Goal: Find specific page/section: Find specific page/section

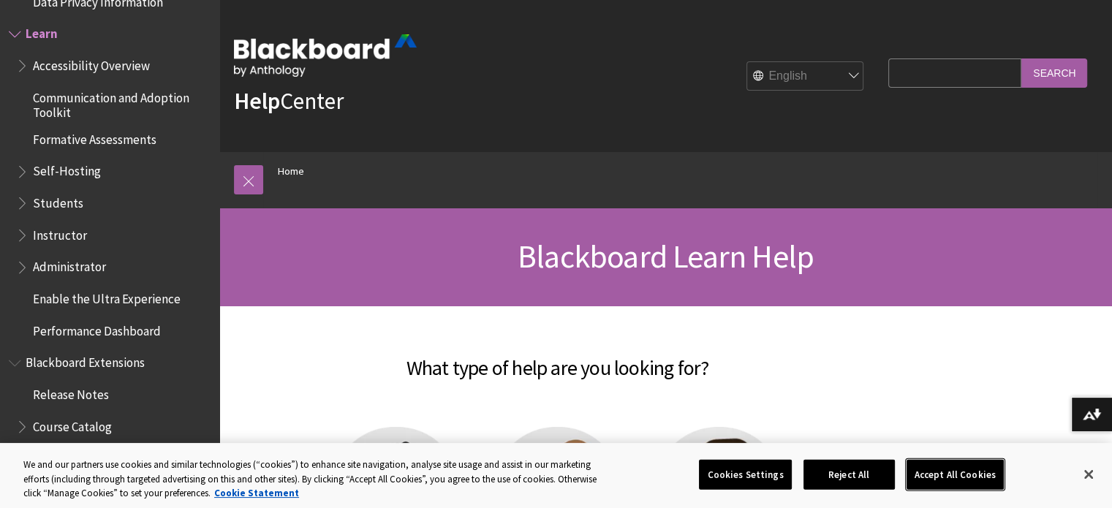
click at [943, 471] on button "Accept All Cookies" at bounding box center [954, 474] width 97 height 31
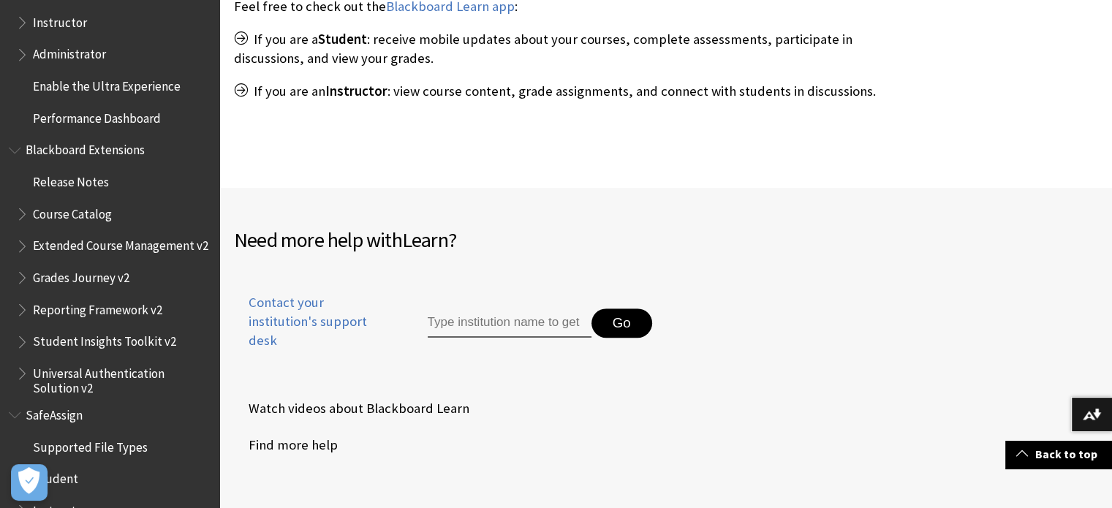
scroll to position [731, 0]
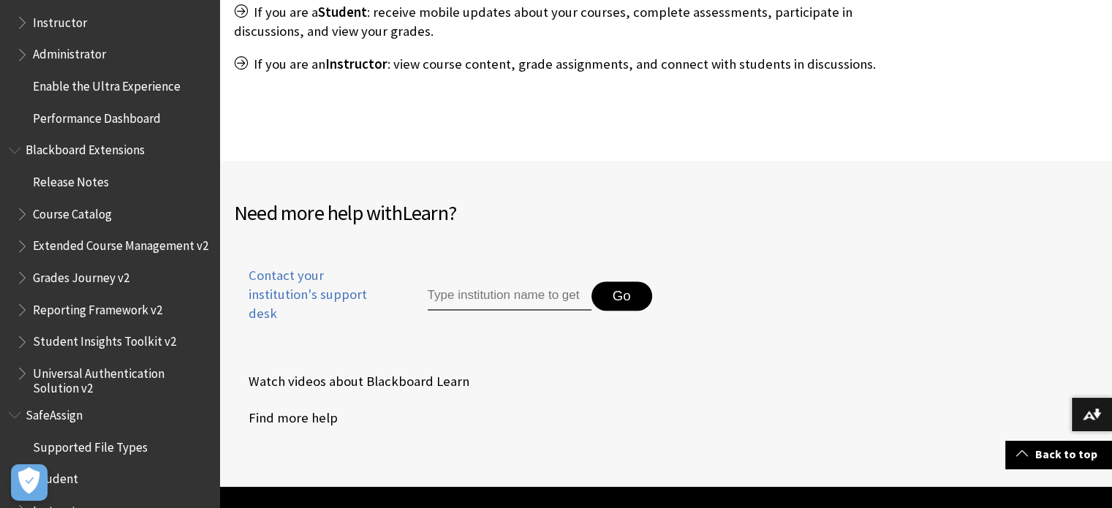
click at [493, 291] on input "Type institution name to get support" at bounding box center [510, 295] width 164 height 29
click at [472, 286] on input "douglaws college" at bounding box center [510, 295] width 164 height 29
type input "[PERSON_NAME] college"
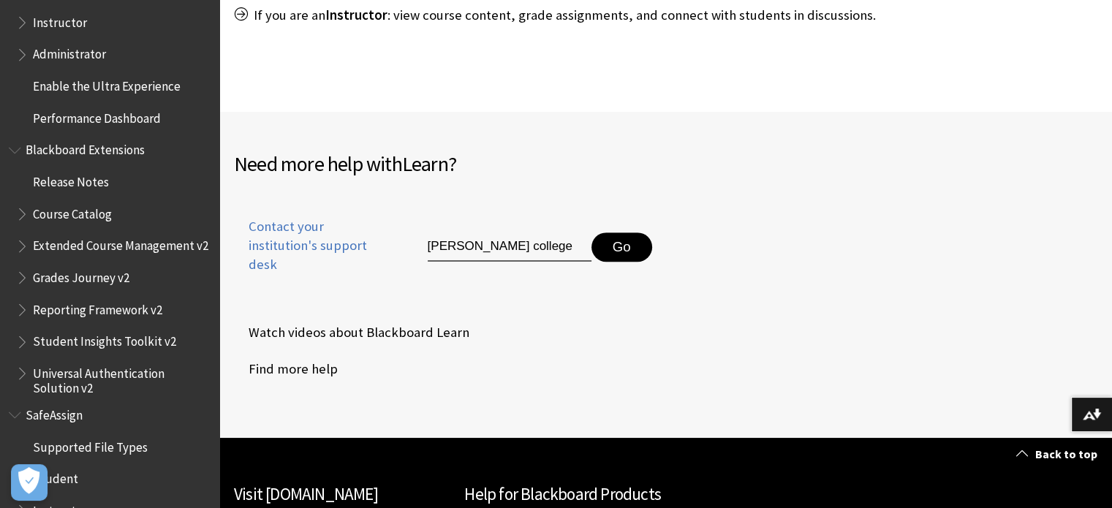
scroll to position [804, 0]
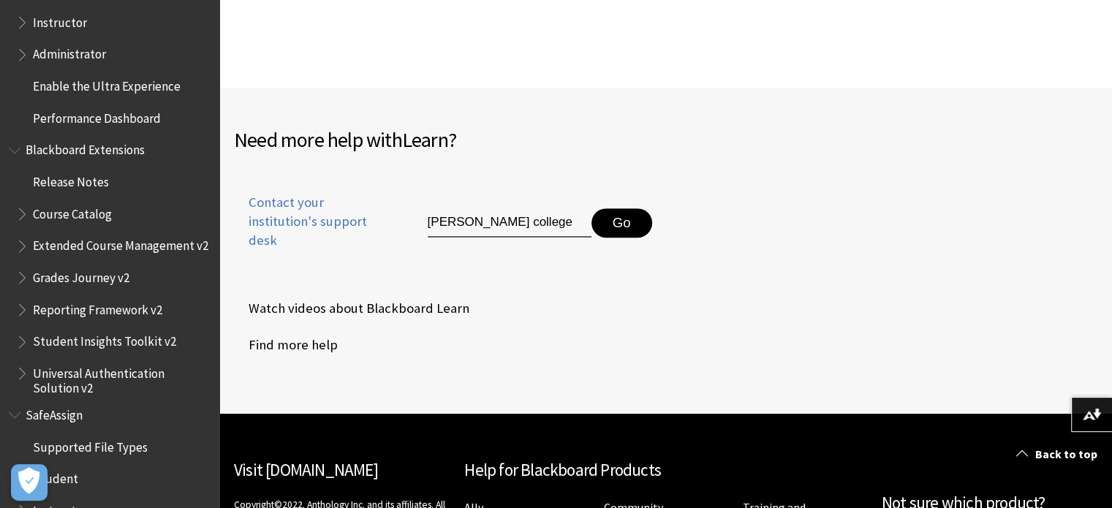
click at [626, 219] on button "Go" at bounding box center [621, 222] width 61 height 29
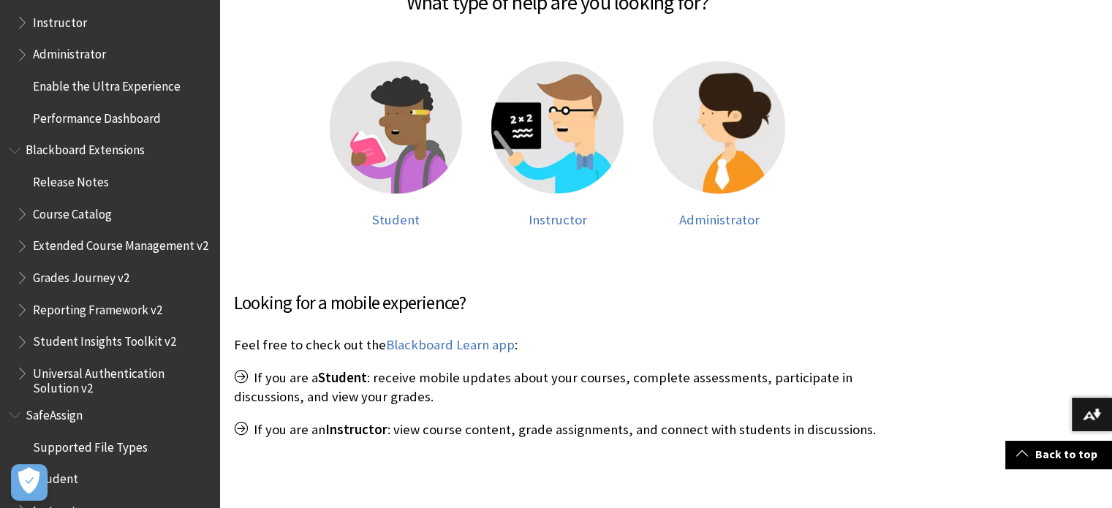
scroll to position [0, 0]
